Goal: Task Accomplishment & Management: Use online tool/utility

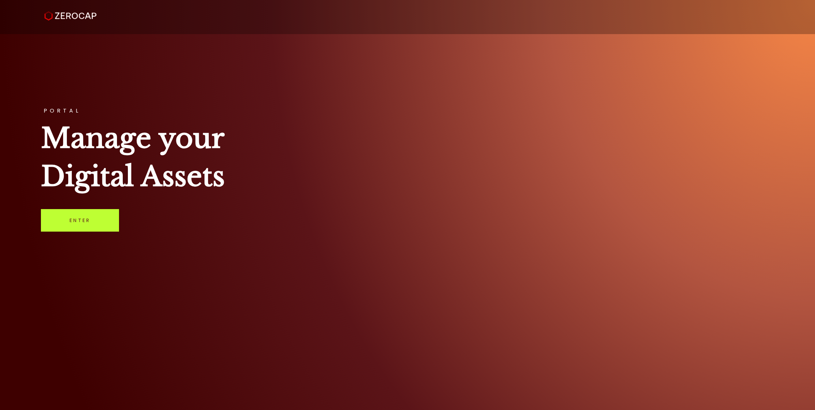
click at [87, 213] on link "Enter" at bounding box center [80, 220] width 78 height 23
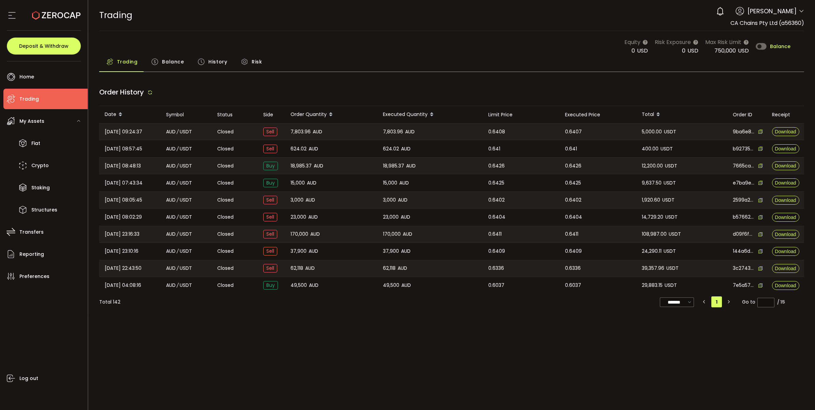
type input "***"
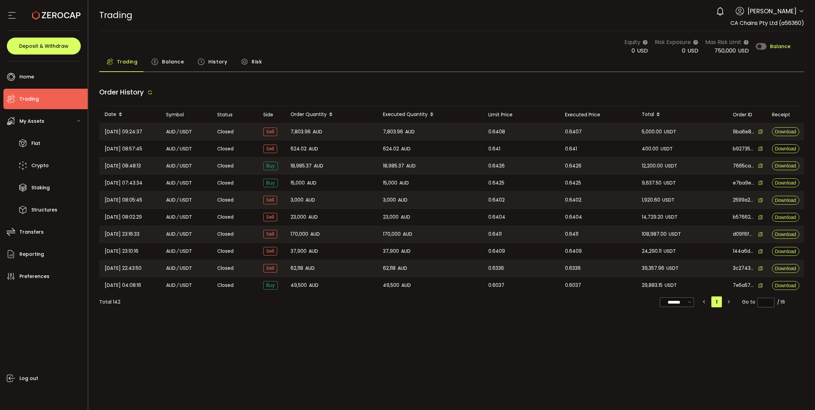
type input "***"
